Goal: Feedback & Contribution: Contribute content

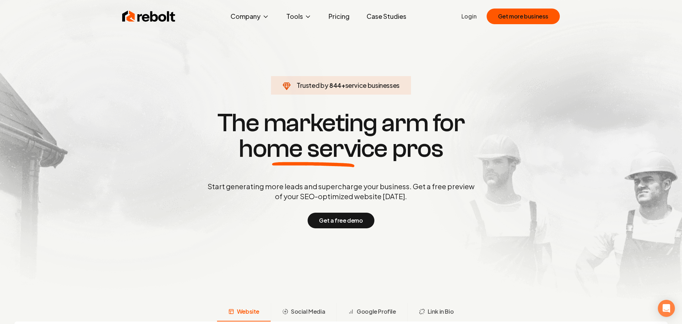
click at [470, 17] on link "Login" at bounding box center [468, 16] width 15 height 9
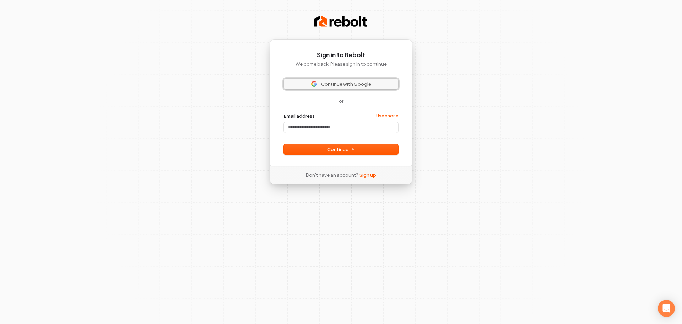
click at [346, 84] on span "Continue with Google" at bounding box center [346, 84] width 50 height 6
click at [334, 83] on span "Continue with Google" at bounding box center [346, 84] width 50 height 6
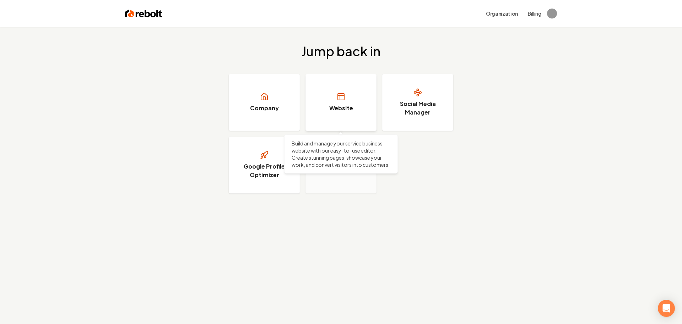
click at [343, 108] on h3 "Website" at bounding box center [341, 108] width 24 height 9
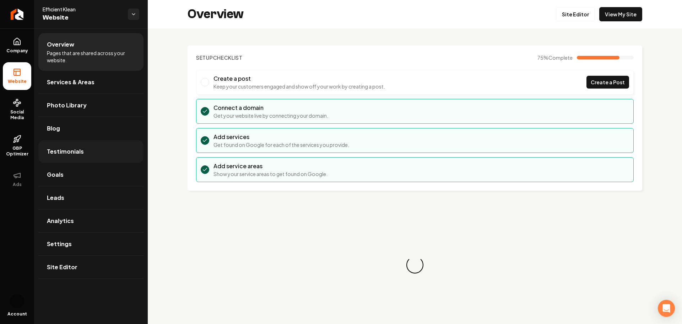
click at [70, 148] on span "Testimonials" at bounding box center [65, 151] width 37 height 9
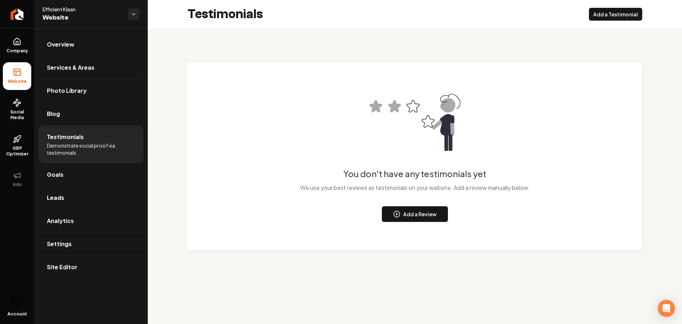
click at [71, 147] on span "Demonstrate social proof via testimonials." at bounding box center [91, 149] width 88 height 14
click at [402, 216] on button "Add a Review" at bounding box center [415, 214] width 66 height 16
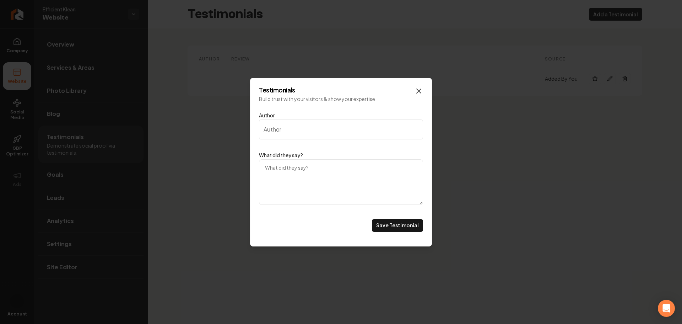
click at [419, 93] on icon "Main content area" at bounding box center [418, 91] width 9 height 9
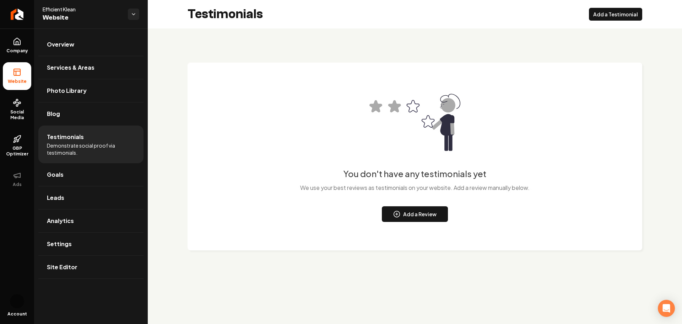
click at [81, 147] on span "Demonstrate social proof via testimonials." at bounding box center [91, 149] width 88 height 14
click at [65, 142] on span "Demonstrate social proof via testimonials." at bounding box center [91, 149] width 88 height 14
click at [67, 141] on li "Testimonials Demonstrate social proof via testimonials." at bounding box center [90, 144] width 105 height 38
click at [60, 142] on span "Demonstrate social proof via testimonials." at bounding box center [91, 149] width 88 height 14
click at [418, 216] on button "Add a Review" at bounding box center [415, 214] width 66 height 16
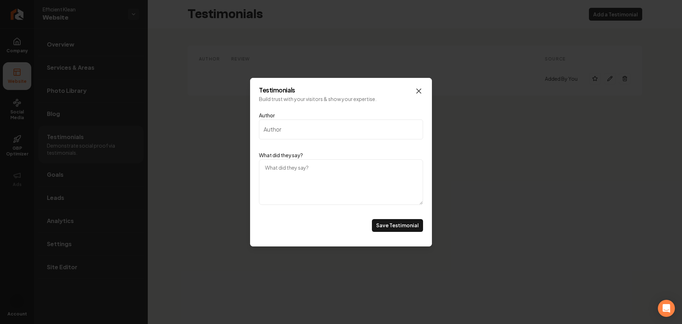
click at [418, 87] on icon "Main content area" at bounding box center [418, 91] width 9 height 9
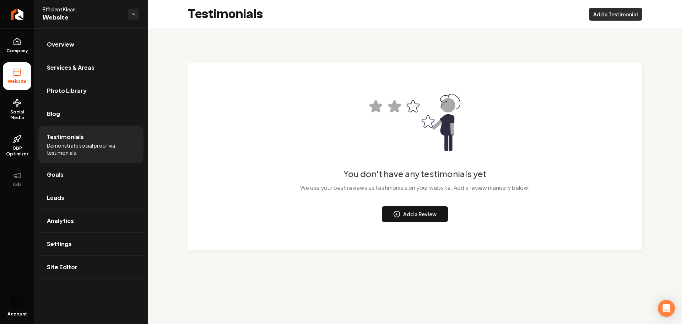
click at [598, 14] on button "Add a Testimonial" at bounding box center [615, 14] width 53 height 13
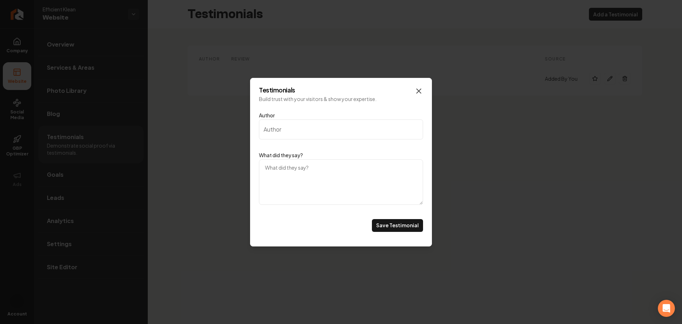
click at [421, 89] on icon "Main content area" at bounding box center [419, 91] width 4 height 4
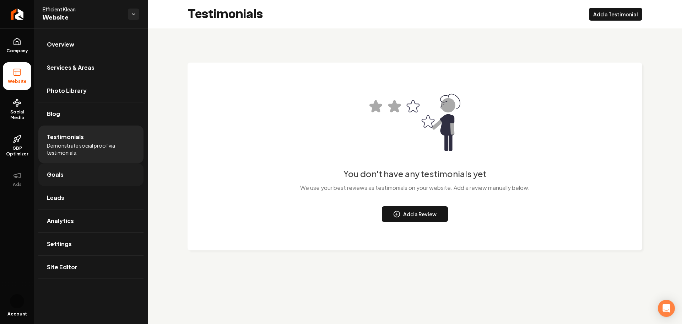
click at [55, 171] on span "Goals" at bounding box center [55, 174] width 17 height 9
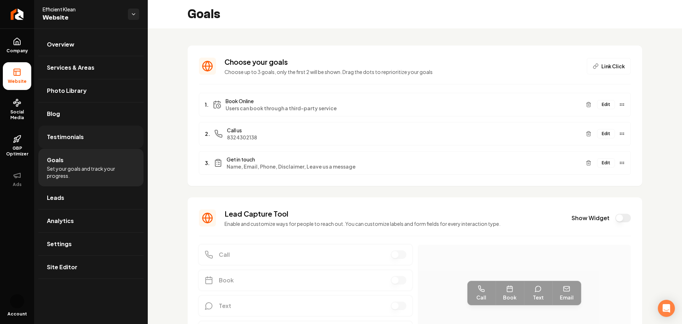
click at [63, 140] on span "Testimonials" at bounding box center [65, 136] width 37 height 9
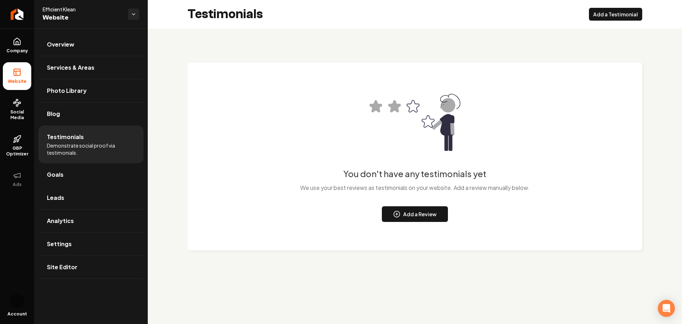
click at [63, 140] on span "Testimonials" at bounding box center [65, 136] width 37 height 9
click at [481, 272] on div "You don't have any testimonials yet We use your best reviews as testimonials on…" at bounding box center [415, 153] width 534 height 250
click at [405, 216] on button "Add a Review" at bounding box center [415, 214] width 66 height 16
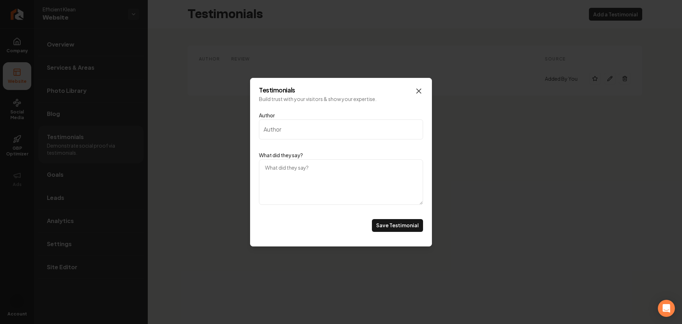
click at [419, 93] on icon "Main content area" at bounding box center [418, 91] width 9 height 9
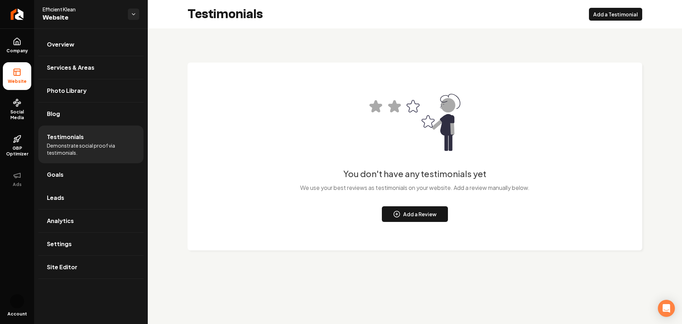
click at [311, 288] on main "Testimonials Add a Testimonial You don't have any testimonials yet We use your …" at bounding box center [415, 162] width 534 height 324
click at [405, 213] on button "Add a Review" at bounding box center [415, 214] width 66 height 16
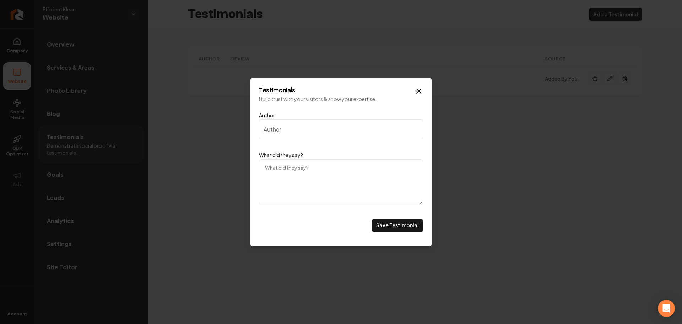
click at [308, 136] on input "Author" at bounding box center [341, 129] width 164 height 20
type input "[PERSON_NAME]"
click at [285, 169] on textarea "What did they say?" at bounding box center [341, 181] width 164 height 45
paste textarea "Efficient Klean really did a great job with our move out clean. We recent sold …"
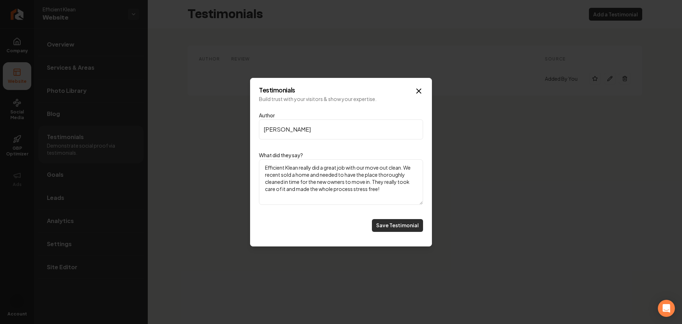
type textarea "Efficient Klean really did a great job with our move out clean. We recent sold …"
click at [385, 225] on button "Save Testimonial" at bounding box center [397, 225] width 51 height 13
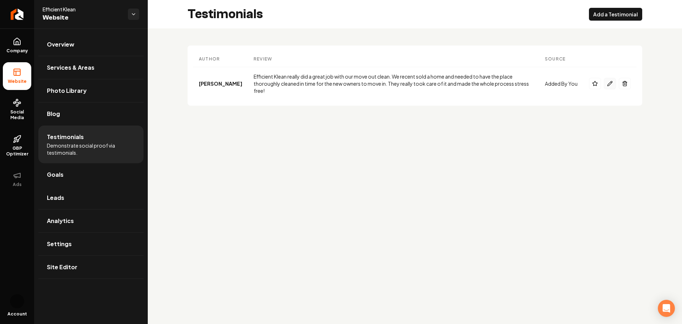
click at [609, 81] on icon "Main content area" at bounding box center [610, 84] width 6 height 6
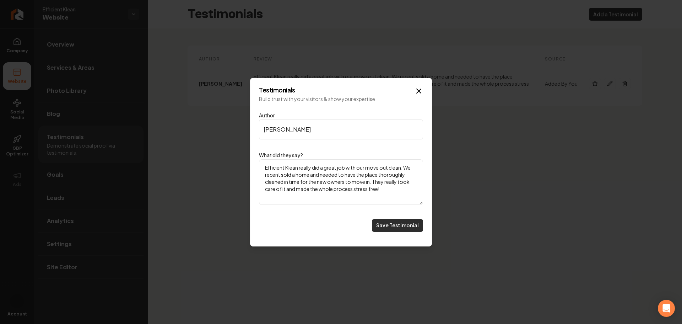
click at [402, 227] on button "Save Testimonial" at bounding box center [397, 225] width 51 height 13
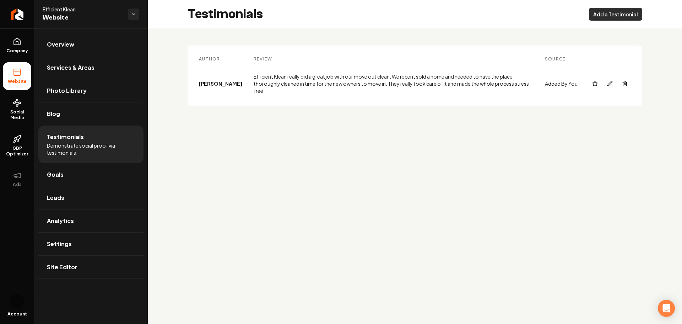
click at [604, 13] on button "Add a Testimonial" at bounding box center [615, 14] width 53 height 13
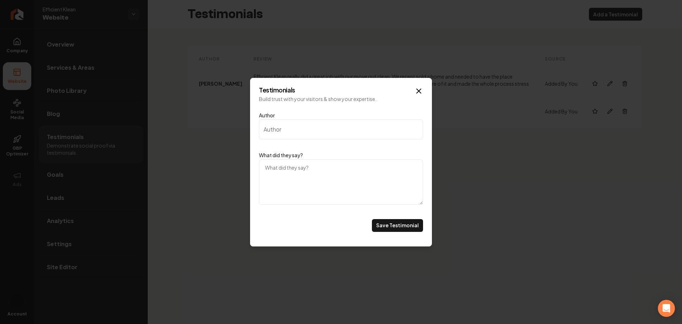
click at [287, 132] on input "Author" at bounding box center [341, 129] width 164 height 20
click at [287, 132] on input "J" at bounding box center [341, 129] width 164 height 20
type input "[PERSON_NAME]"
paste textarea "Service was Excellent The team was punctual, thorough, and lefty house spotless…"
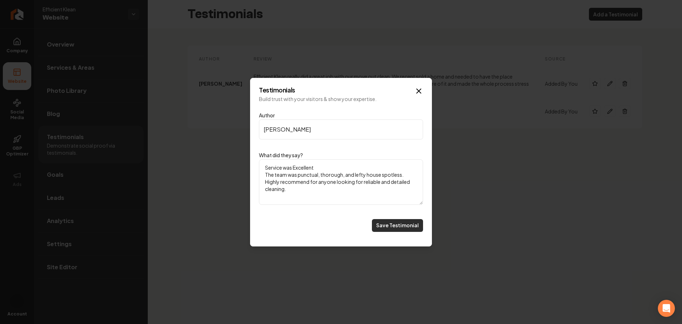
type textarea "Service was Excellent The team was punctual, thorough, and lefty house spotless…"
click at [388, 224] on button "Save Testimonial" at bounding box center [397, 225] width 51 height 13
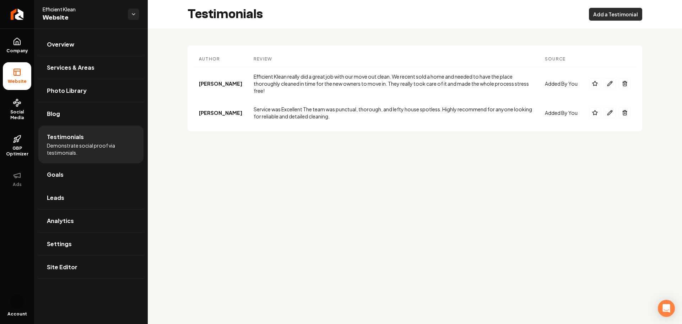
click at [607, 17] on button "Add a Testimonial" at bounding box center [615, 14] width 53 height 13
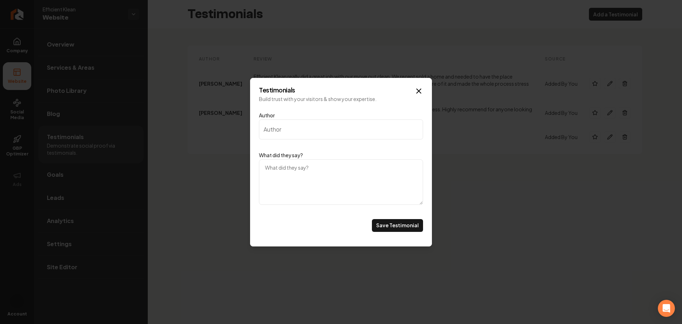
click at [281, 168] on textarea "What did they say?" at bounding box center [341, 181] width 164 height 45
paste textarea "Excellent service, everything very clean and spotless. Thanks"
type textarea "Excellent service, everything very clean and spotless. Thanks"
click at [275, 129] on input "Author" at bounding box center [341, 129] width 164 height 20
type input "[PERSON_NAME]"
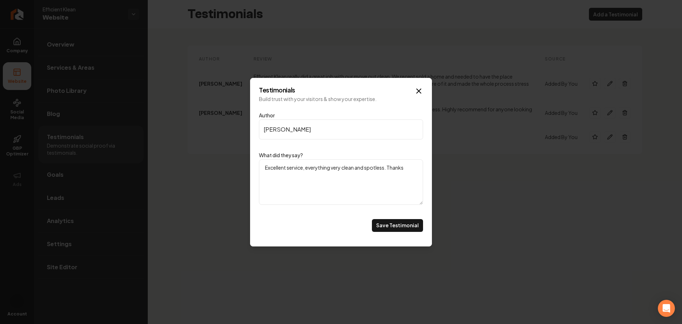
click at [396, 231] on div "Author Akire Zitro What did they say? Excellent service, everything very clean …" at bounding box center [341, 172] width 164 height 129
click at [395, 227] on button "Save Testimonial" at bounding box center [397, 225] width 51 height 13
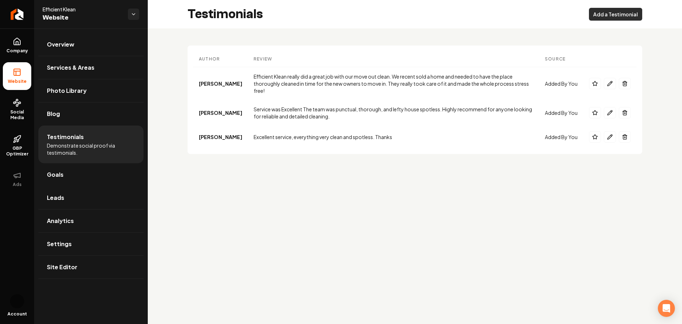
click at [614, 14] on button "Add a Testimonial" at bounding box center [615, 14] width 53 height 13
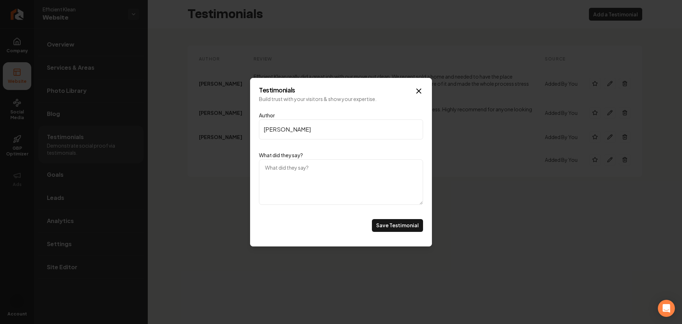
type input "[PERSON_NAME]"
click at [293, 175] on textarea "What did they say?" at bounding box center [341, 181] width 164 height 45
click at [293, 174] on textarea "What did they say?" at bounding box center [341, 181] width 164 height 45
paste textarea "Great communication skills and would highly recommend their very professional c…"
drag, startPoint x: 352, startPoint y: 185, endPoint x: 255, endPoint y: 186, distance: 97.3
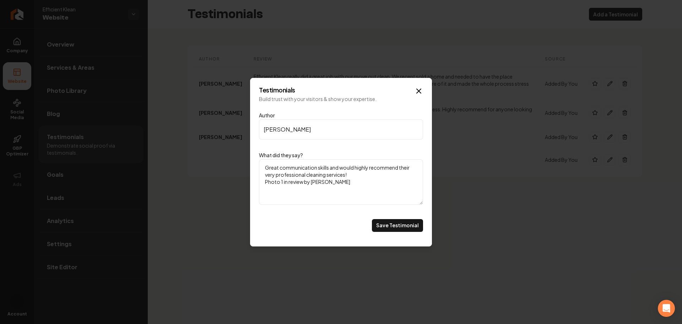
click at [255, 186] on div "Testimonials Build trust with your visitors & show your expertise. Author Steph…" at bounding box center [341, 162] width 182 height 168
type textarea "Great communication skills and would highly recommend their very professional c…"
click at [396, 225] on button "Save Testimonial" at bounding box center [397, 225] width 51 height 13
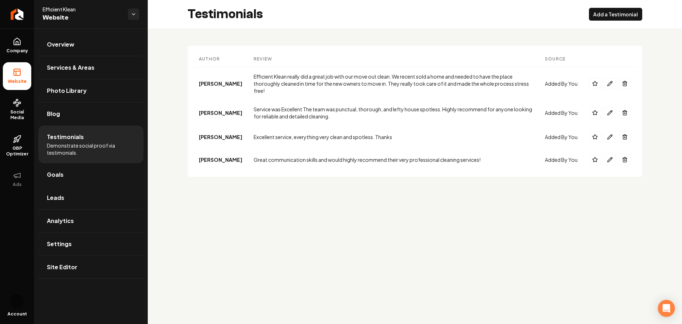
click at [517, 207] on main "Testimonials Add a Testimonial Author Review Source Actions Lane Gneiting Effic…" at bounding box center [415, 162] width 534 height 324
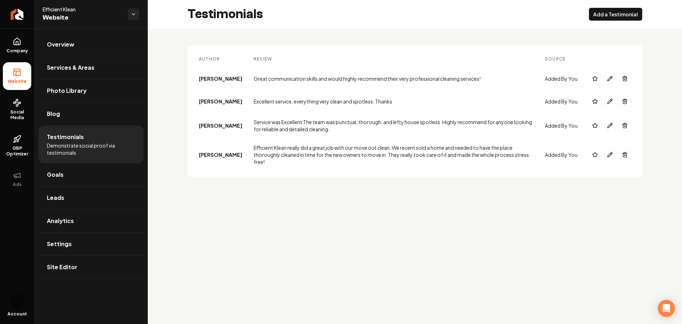
click at [382, 146] on div "Efficient Klean really did a great job with our move out clean. We recent sold …" at bounding box center [394, 154] width 280 height 21
click at [18, 148] on span "GBP Optimizer" at bounding box center [17, 150] width 28 height 11
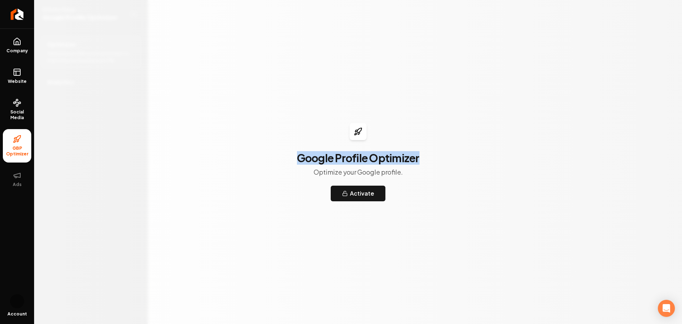
drag, startPoint x: 392, startPoint y: 170, endPoint x: 436, endPoint y: 173, distance: 43.8
click at [436, 173] on div "Google Profile Optimizer Optimize your Google profile. Activate" at bounding box center [358, 162] width 648 height 324
click at [361, 193] on button "Activate" at bounding box center [358, 193] width 55 height 16
click at [16, 108] on link "Social Media" at bounding box center [17, 109] width 28 height 33
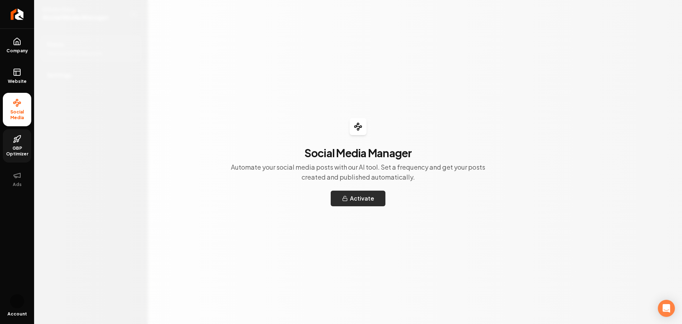
click at [351, 200] on button "Activate" at bounding box center [358, 198] width 55 height 16
click at [18, 76] on icon at bounding box center [17, 72] width 9 height 9
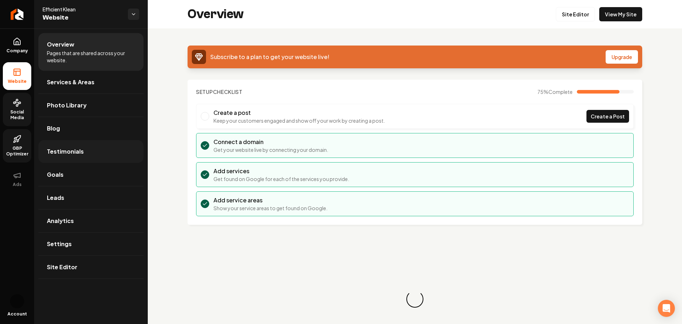
click at [71, 149] on span "Testimonials" at bounding box center [65, 151] width 37 height 9
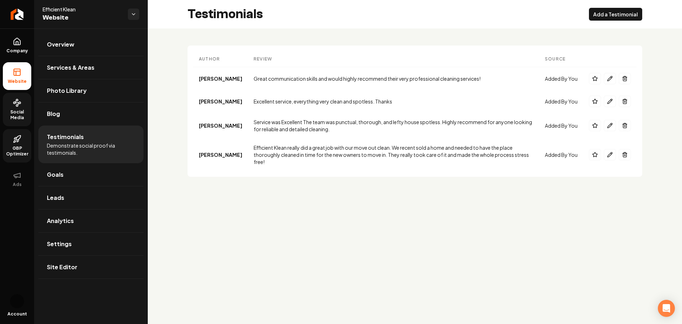
click at [395, 222] on main "Testimonials Add a Testimonial Author Review Source Actions Stephanie Ruder Gre…" at bounding box center [415, 162] width 534 height 324
click at [260, 58] on th "Review" at bounding box center [393, 59] width 291 height 16
click at [610, 103] on icon "Main content area" at bounding box center [610, 101] width 6 height 6
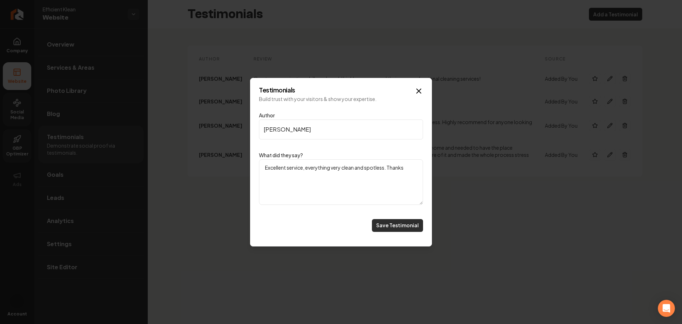
click at [393, 221] on button "Save Testimonial" at bounding box center [397, 225] width 51 height 13
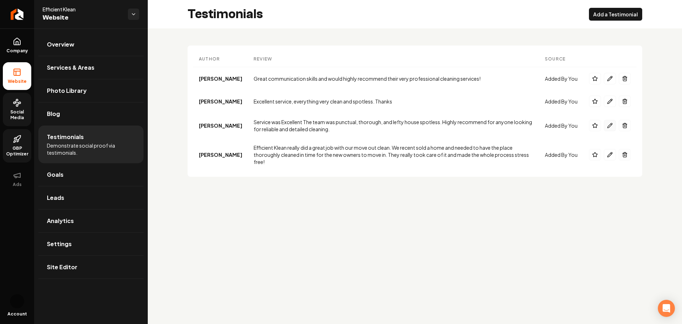
click at [608, 127] on icon "Main content area" at bounding box center [610, 126] width 6 height 6
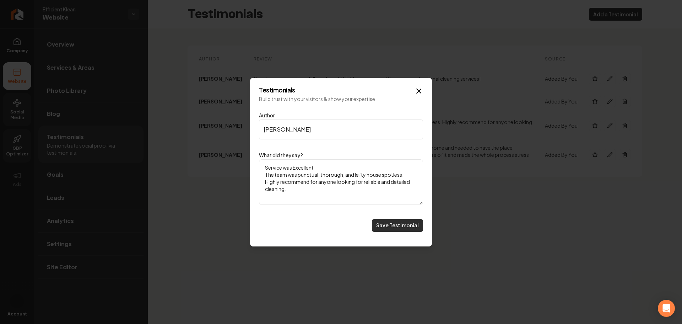
click at [401, 224] on button "Save Testimonial" at bounding box center [397, 225] width 51 height 13
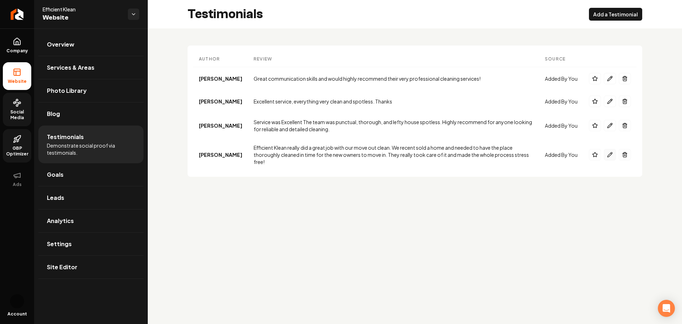
click at [609, 152] on icon "Main content area" at bounding box center [610, 155] width 6 height 6
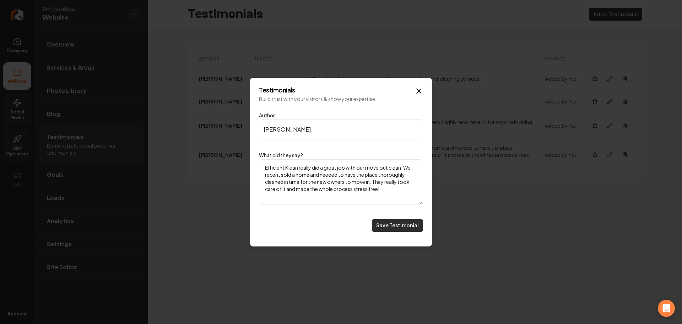
click at [386, 227] on button "Save Testimonial" at bounding box center [397, 225] width 51 height 13
